Goal: Transaction & Acquisition: Subscribe to service/newsletter

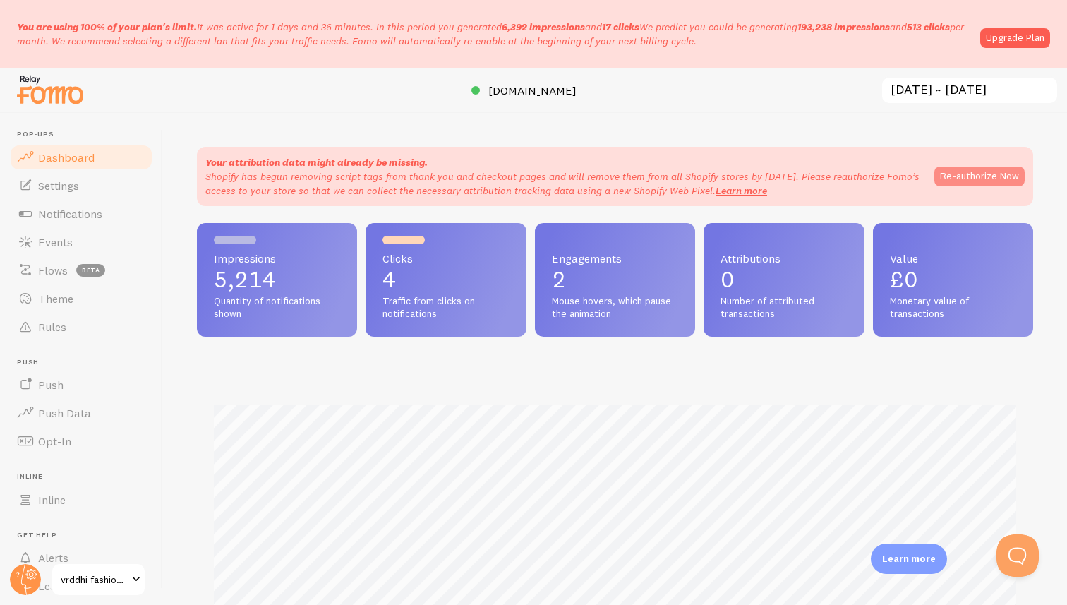
click at [981, 180] on button "Re-authorize Now" at bounding box center [979, 177] width 90 height 20
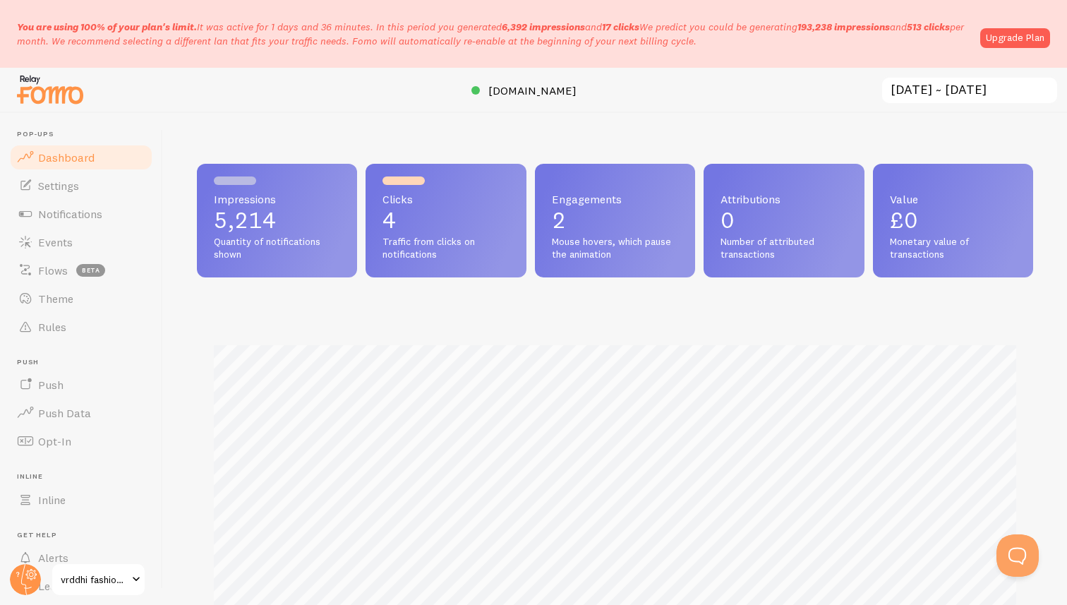
scroll to position [370, 836]
click at [1015, 38] on link "Upgrade Plan" at bounding box center [1015, 38] width 70 height 20
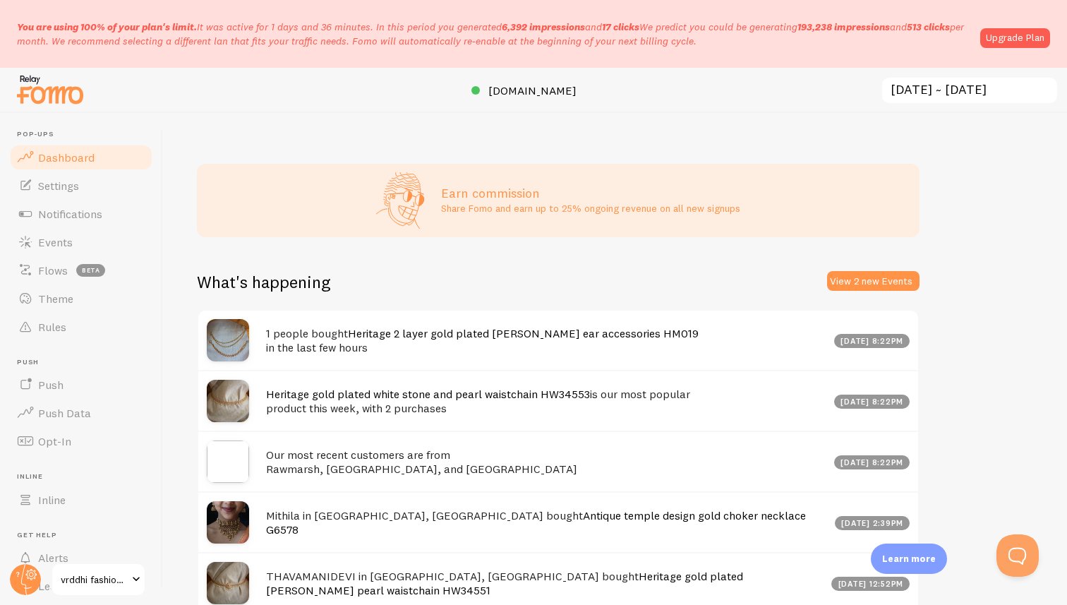
scroll to position [555, 0]
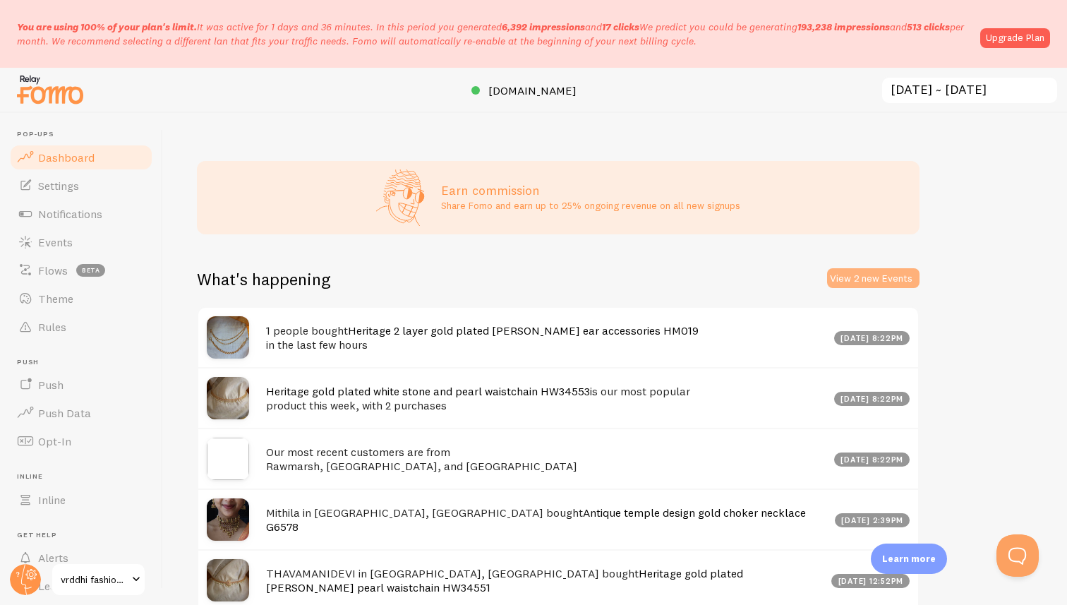
click at [857, 282] on button "View 2 new Events" at bounding box center [873, 278] width 92 height 20
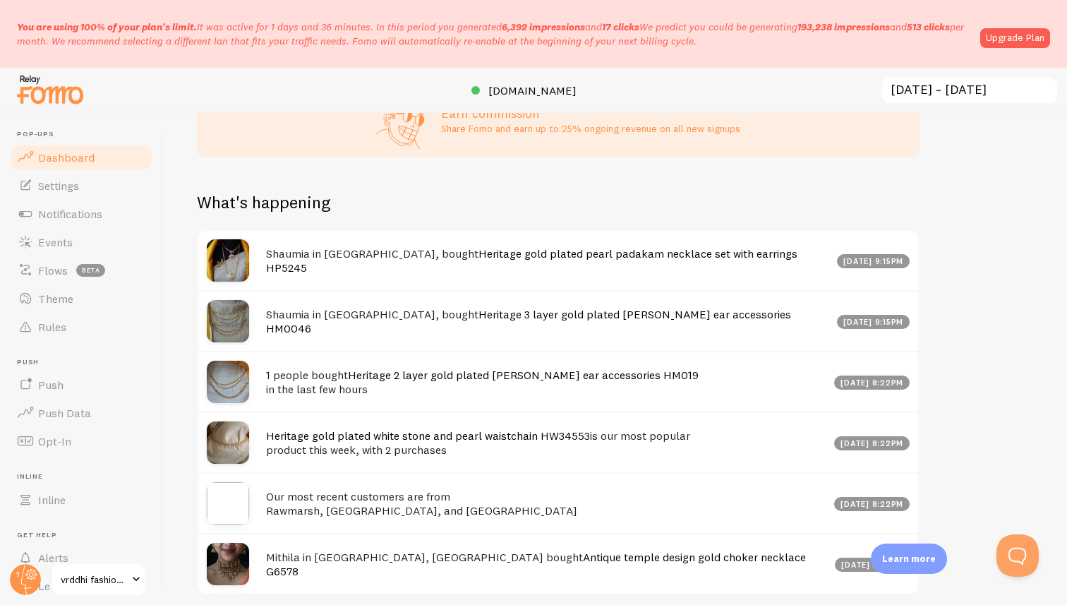
scroll to position [690, 0]
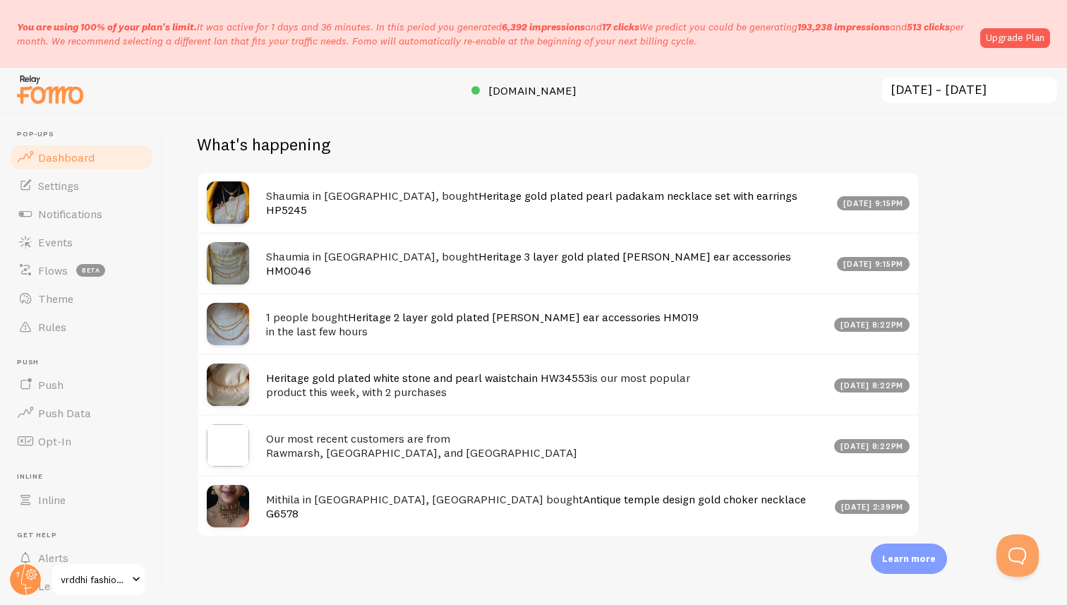
click at [910, 560] on p "Learn more" at bounding box center [909, 558] width 54 height 13
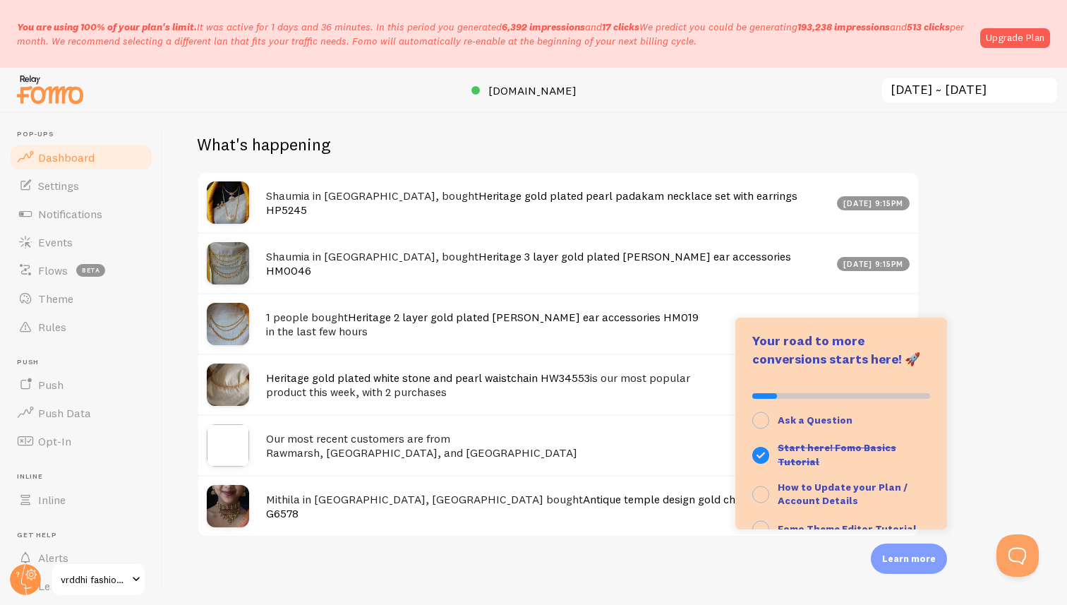
click at [963, 371] on div "Impressions 5,214 Quantity of notifications shown Clicks 4 Traffic from clicks …" at bounding box center [615, 359] width 904 height 492
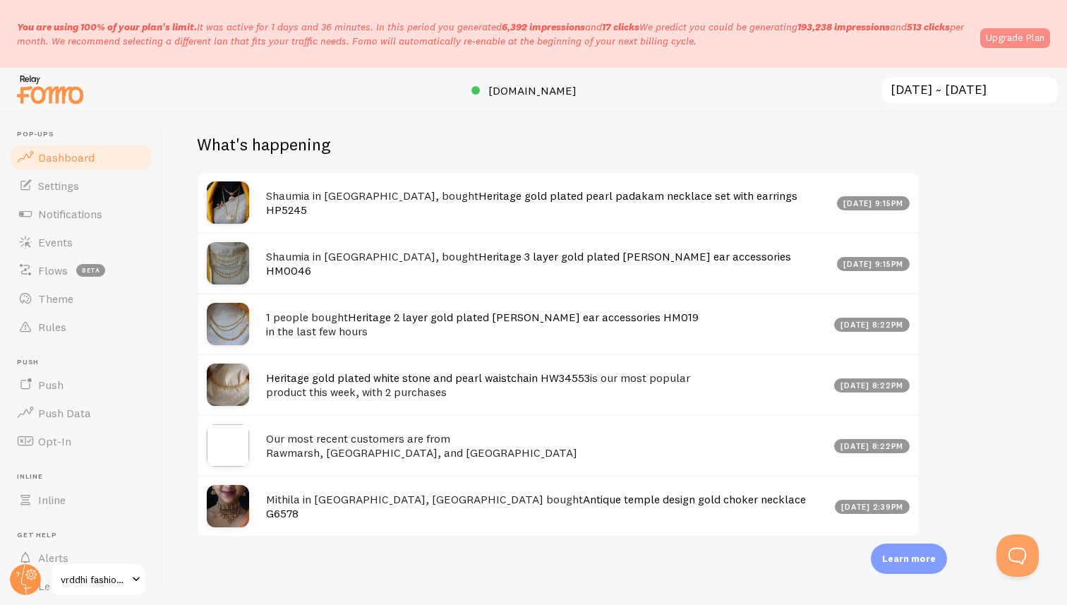
click at [1001, 44] on link "Upgrade Plan" at bounding box center [1015, 38] width 70 height 20
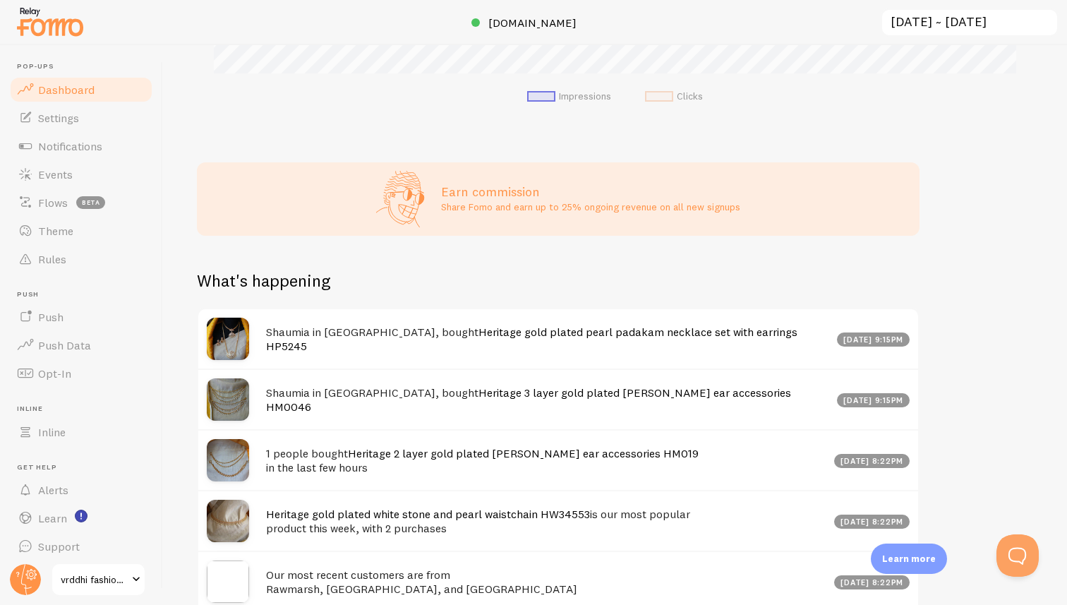
scroll to position [622, 0]
